Goal: Navigation & Orientation: Find specific page/section

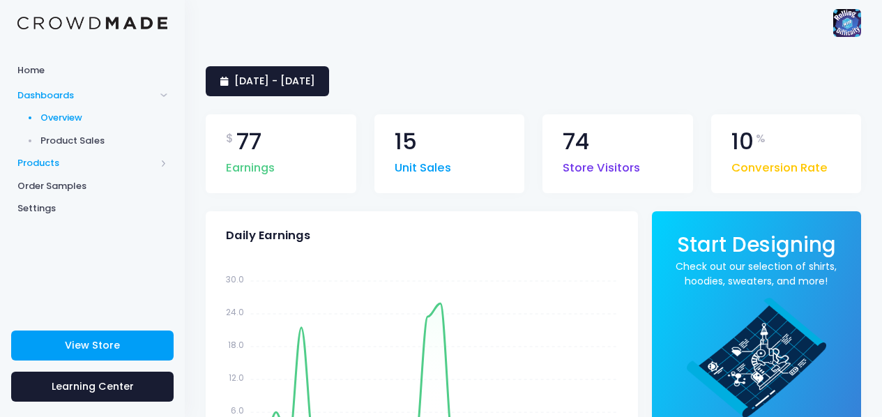
click at [54, 172] on span "Products" at bounding box center [92, 163] width 185 height 23
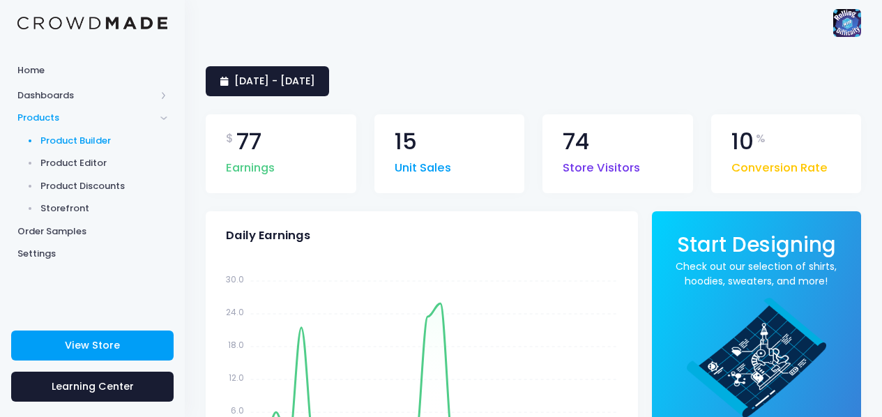
click at [86, 139] on span "Product Builder" at bounding box center [104, 141] width 128 height 14
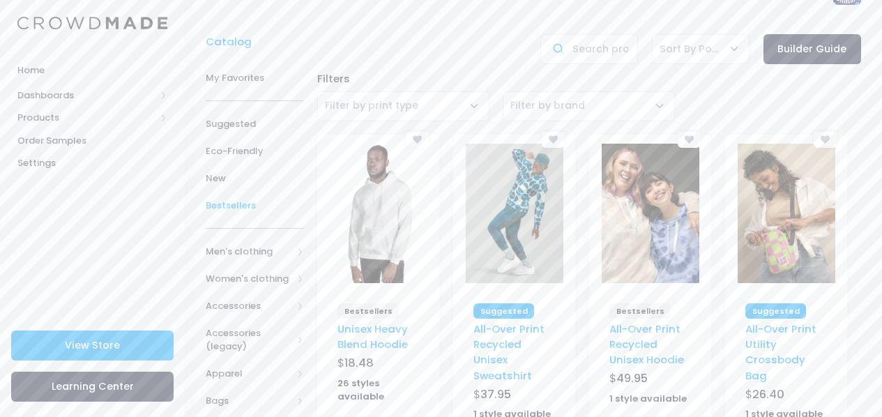
scroll to position [33, 0]
click at [235, 199] on span "Bestsellers" at bounding box center [255, 204] width 98 height 14
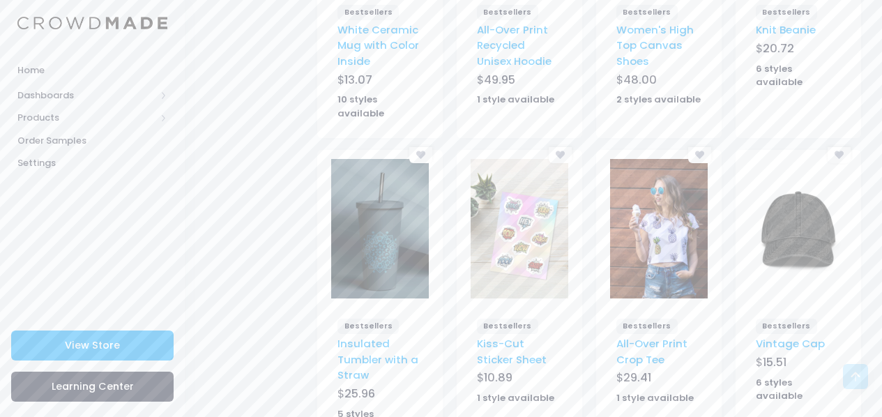
scroll to position [692, 0]
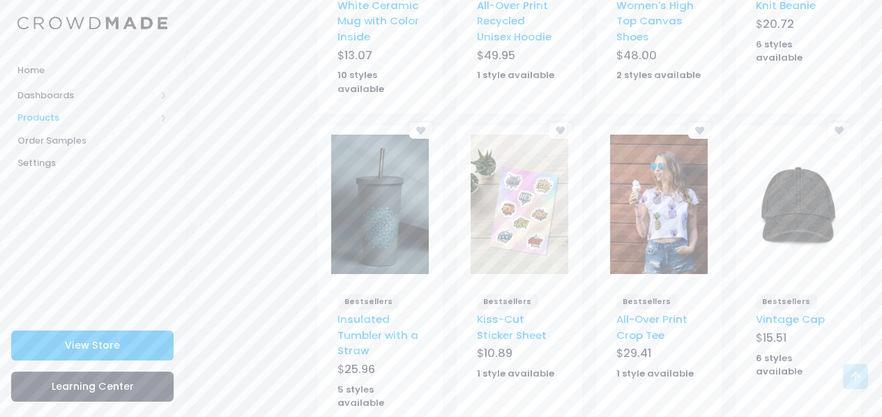
click at [61, 116] on span "Products" at bounding box center [86, 118] width 138 height 14
click at [155, 121] on span "Products" at bounding box center [86, 118] width 138 height 14
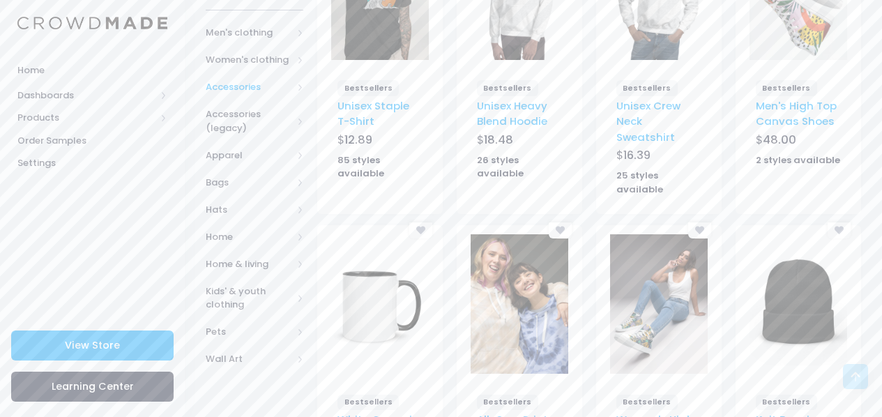
scroll to position [275, 0]
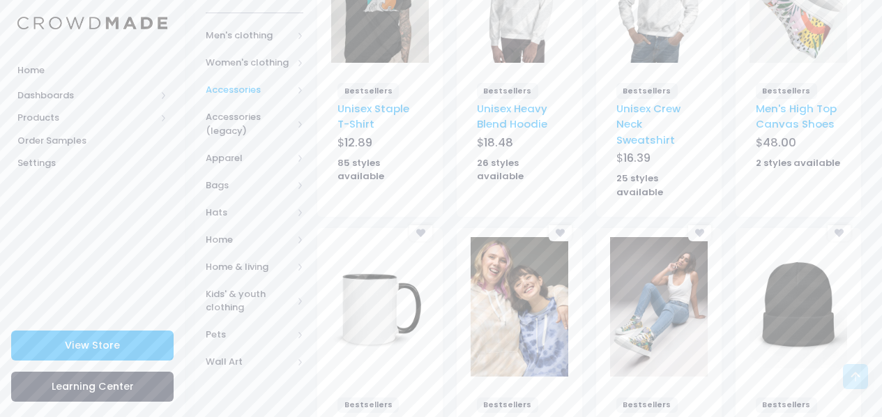
click at [250, 89] on span "Accessories" at bounding box center [249, 90] width 86 height 14
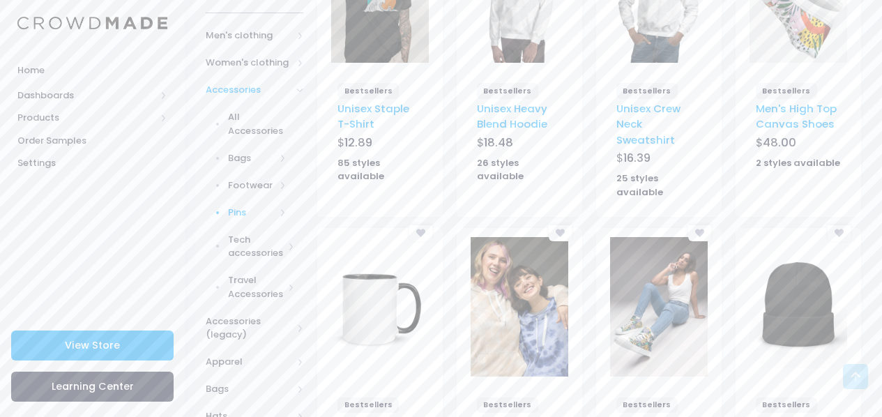
click at [245, 209] on span "Pins" at bounding box center [251, 213] width 47 height 14
click at [247, 237] on span "All Pins" at bounding box center [260, 240] width 52 height 14
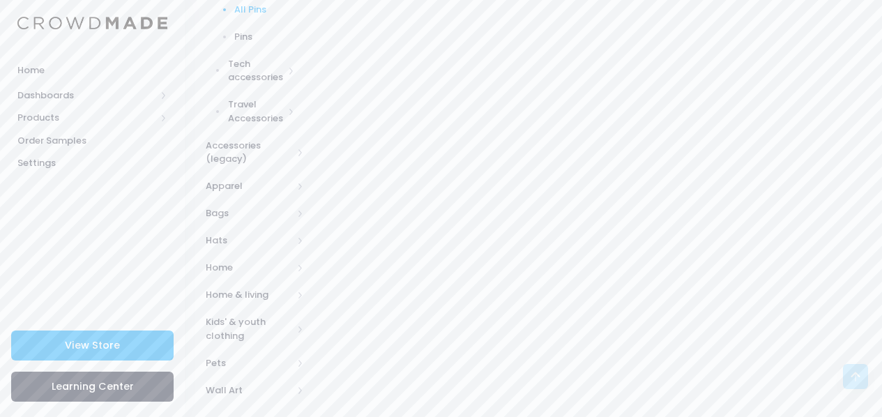
scroll to position [513, 0]
click at [229, 374] on span "Wall Art" at bounding box center [255, 382] width 98 height 27
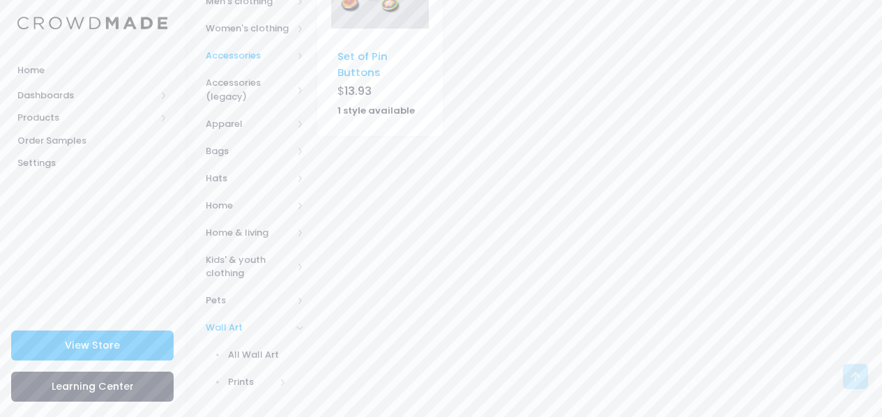
scroll to position [308, 0]
click at [241, 390] on link "Prints" at bounding box center [246, 383] width 116 height 27
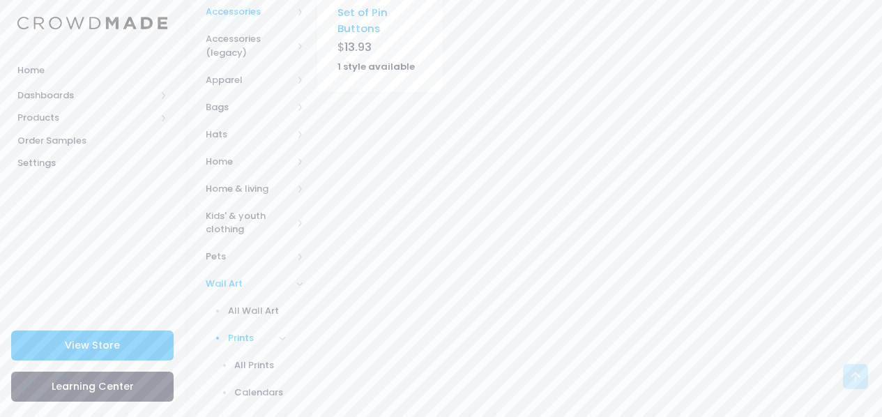
scroll to position [363, 0]
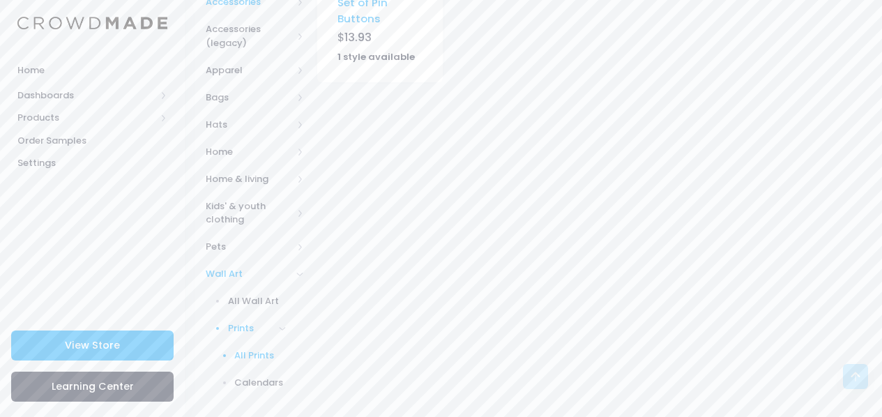
click at [255, 356] on span "All Prints" at bounding box center [260, 356] width 52 height 14
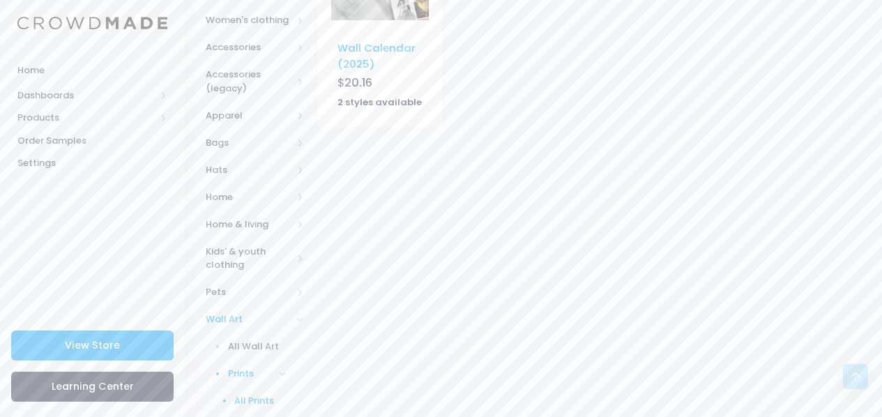
scroll to position [318, 0]
click at [259, 224] on span "Home & living" at bounding box center [249, 224] width 86 height 14
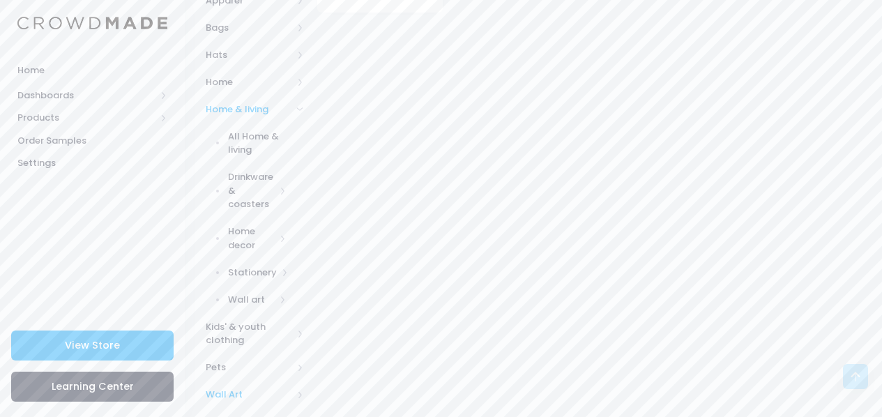
scroll to position [439, 0]
click at [246, 291] on span "Wall art" at bounding box center [251, 293] width 47 height 14
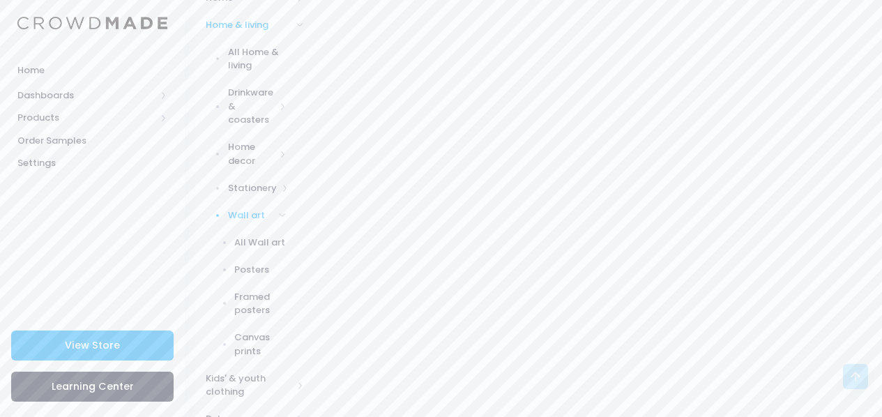
scroll to position [523, 0]
click at [258, 192] on link "Stationery" at bounding box center [246, 181] width 116 height 27
click at [247, 296] on link "Stickers" at bounding box center [246, 304] width 116 height 27
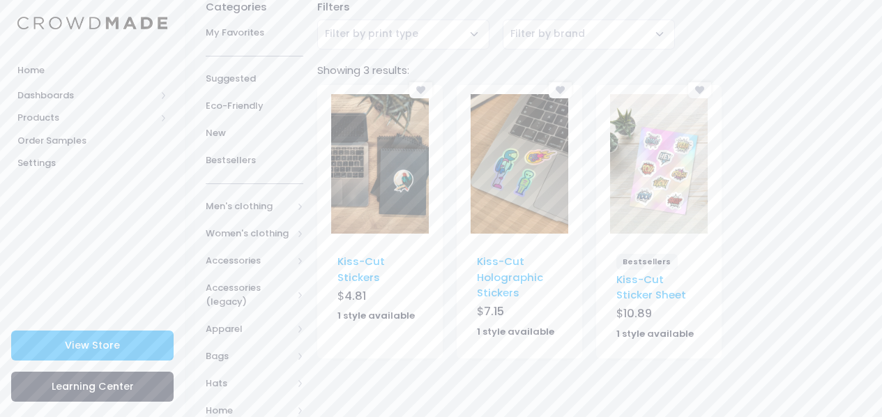
scroll to position [101, 0]
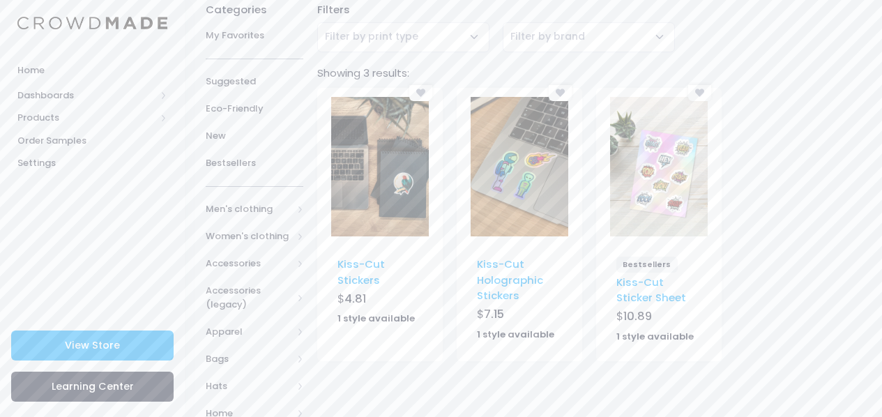
click at [774, 132] on div "[] - Kiss-Cut Stickers - KISS-CUT_STICKERS - Stickers Kiss-Cut Stickers $ 4.81 …" at bounding box center [589, 230] width 558 height 285
